Goal: Task Accomplishment & Management: Manage account settings

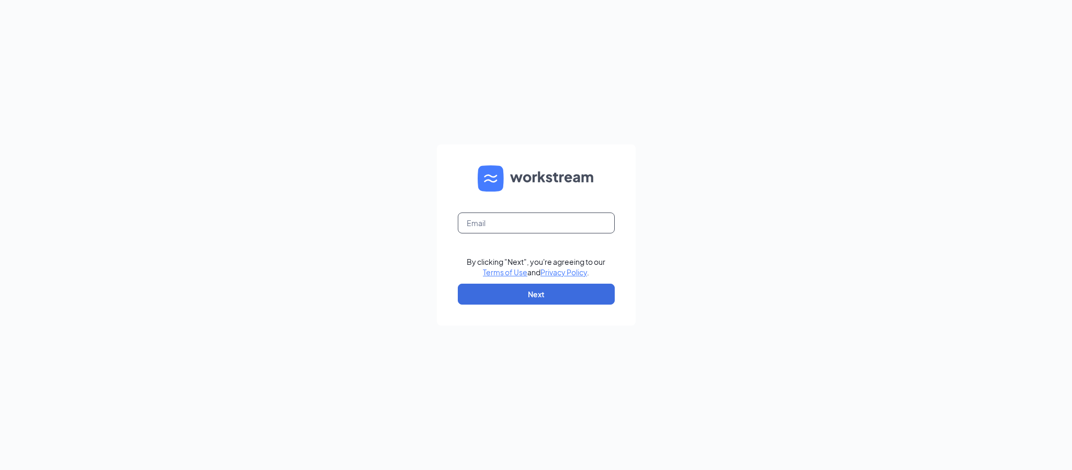
click at [533, 223] on input "text" at bounding box center [536, 222] width 157 height 21
type input "[PERSON_NAME][EMAIL_ADDRESS][DOMAIN_NAME]"
click at [490, 220] on input "text" at bounding box center [536, 222] width 157 height 21
type input "[PERSON_NAME][EMAIL_ADDRESS][DOMAIN_NAME]"
click at [554, 287] on button "Next" at bounding box center [536, 294] width 157 height 21
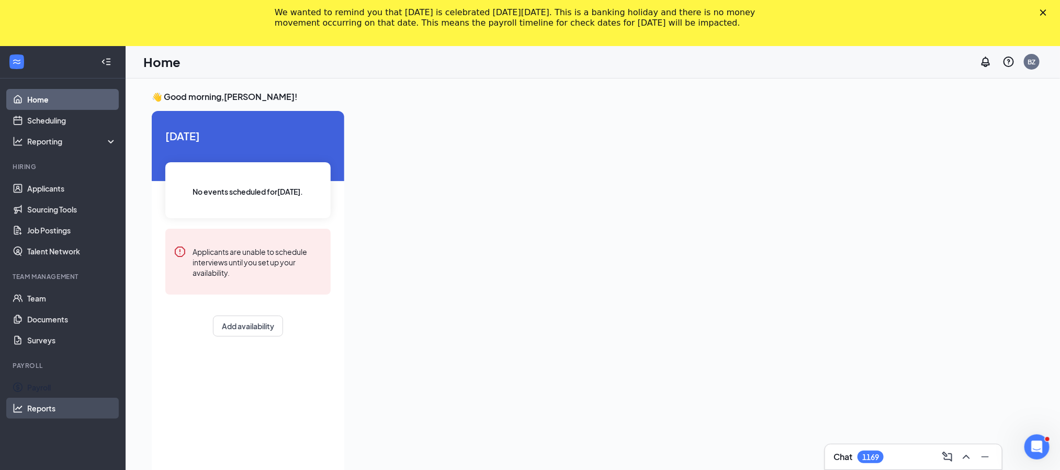
click at [49, 399] on link "Reports" at bounding box center [71, 408] width 89 height 21
